Goal: Navigation & Orientation: Find specific page/section

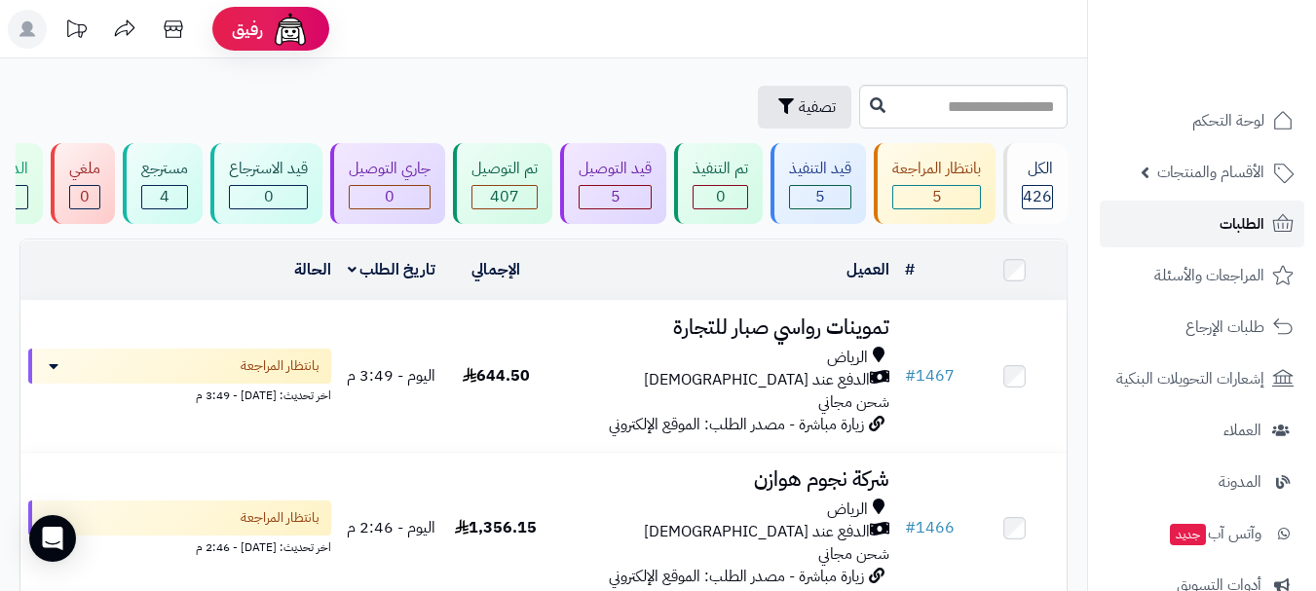
click at [1203, 231] on link "الطلبات" at bounding box center [1202, 224] width 205 height 47
